Goal: Task Accomplishment & Management: Manage account settings

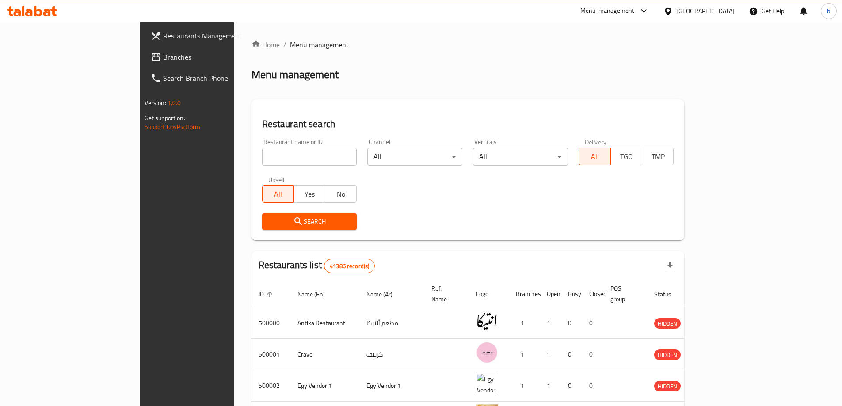
click at [720, 9] on div "[GEOGRAPHIC_DATA]" at bounding box center [705, 11] width 58 height 10
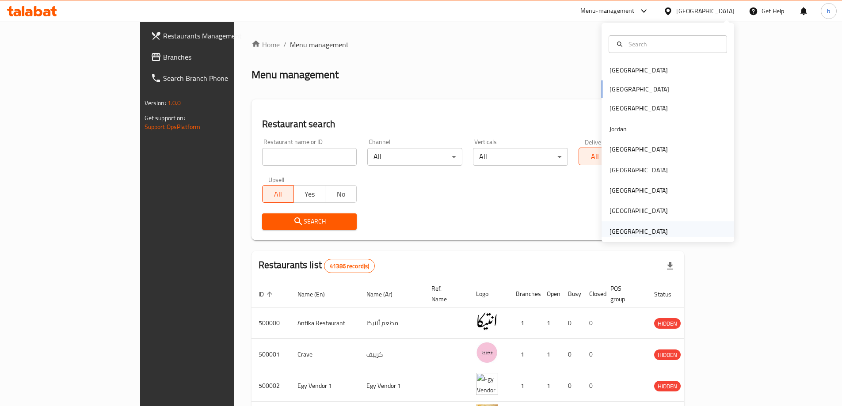
click at [631, 233] on div "[GEOGRAPHIC_DATA]" at bounding box center [639, 232] width 58 height 10
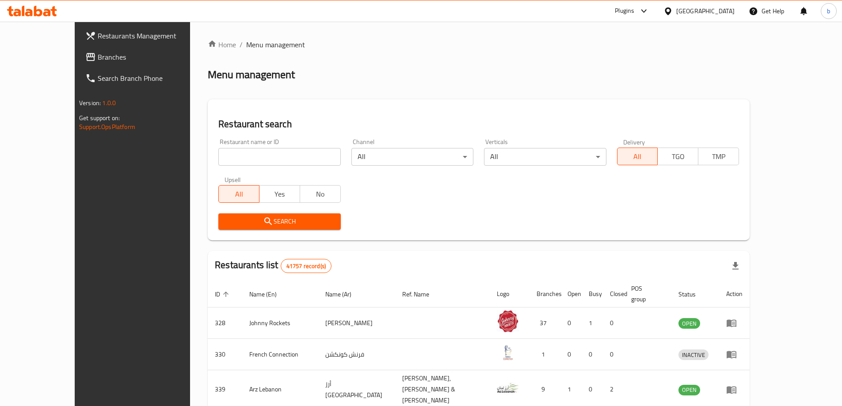
click at [98, 56] on span "Branches" at bounding box center [153, 57] width 111 height 11
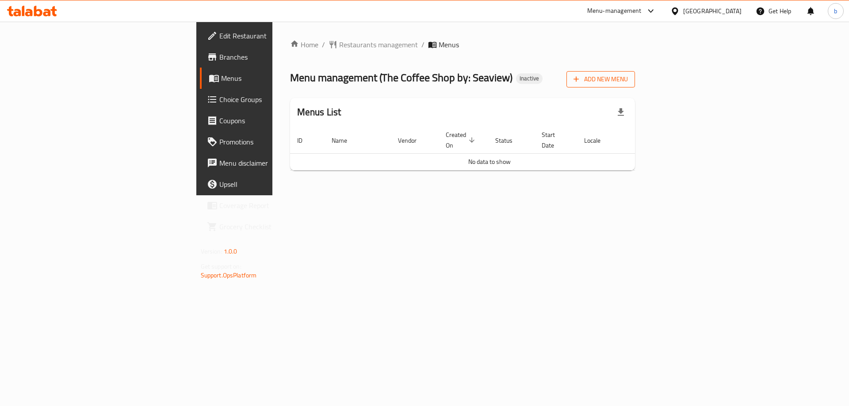
click at [628, 80] on span "Add New Menu" at bounding box center [600, 79] width 54 height 11
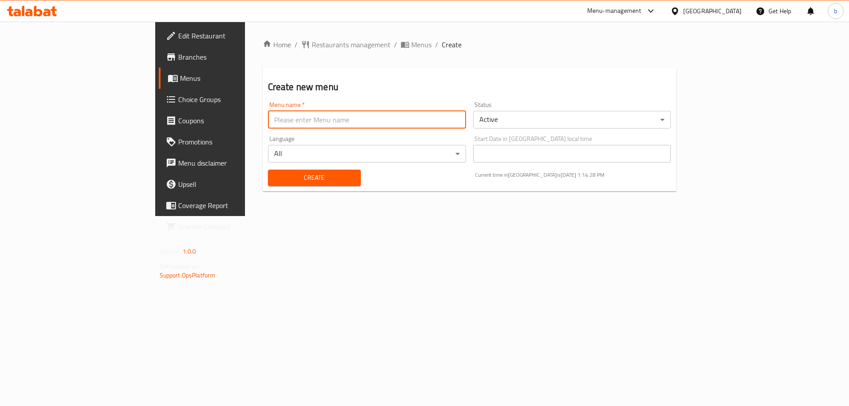
click at [268, 119] on input "text" at bounding box center [367, 120] width 198 height 18
type input "2/10/2025"
click at [268, 170] on button "Create" at bounding box center [314, 178] width 93 height 16
click at [180, 79] on span "Menus" at bounding box center [235, 78] width 110 height 11
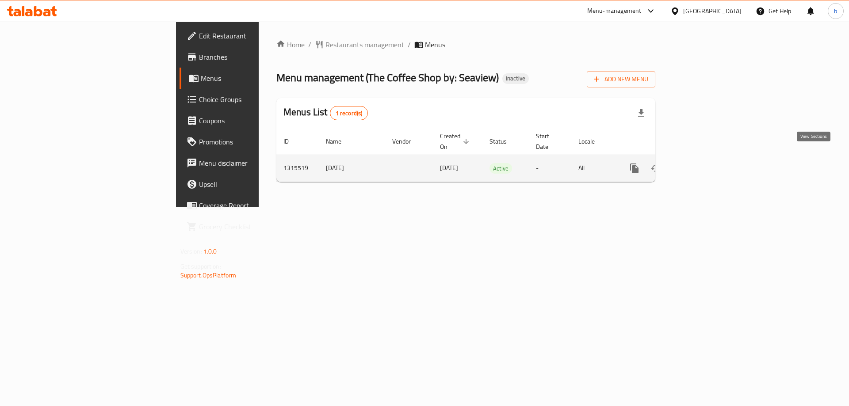
click at [702, 164] on icon "enhanced table" at bounding box center [698, 168] width 8 height 8
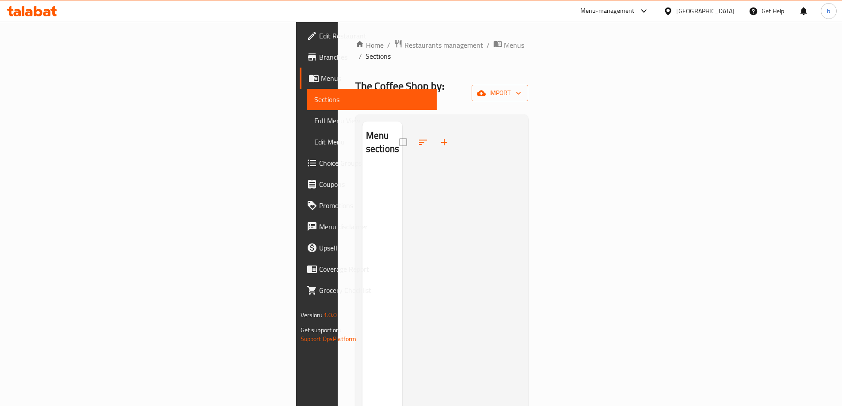
click at [319, 58] on span "Branches" at bounding box center [374, 57] width 111 height 11
